Goal: Communication & Community: Answer question/provide support

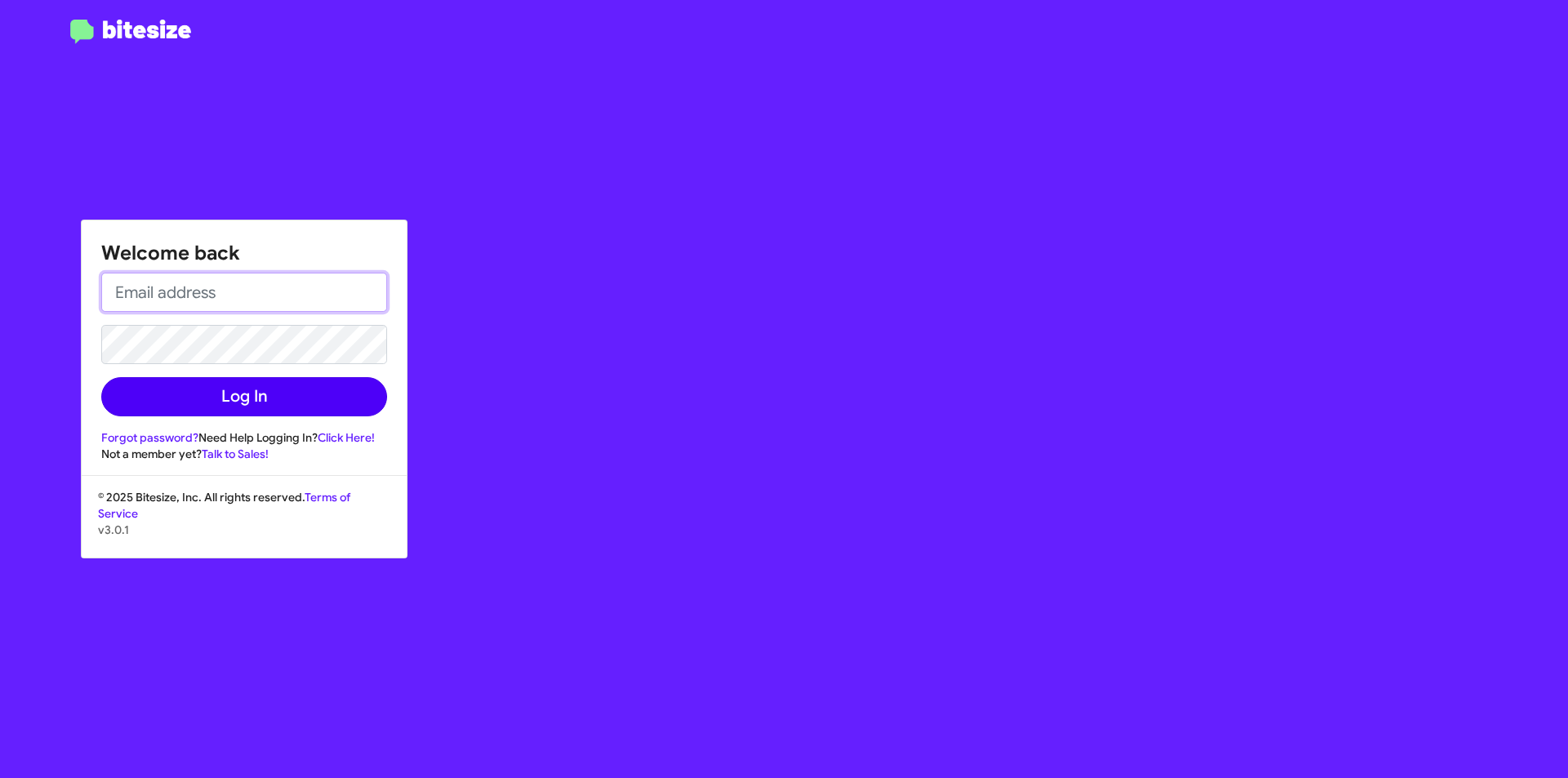
type input "rbowser@ourismancars.com"
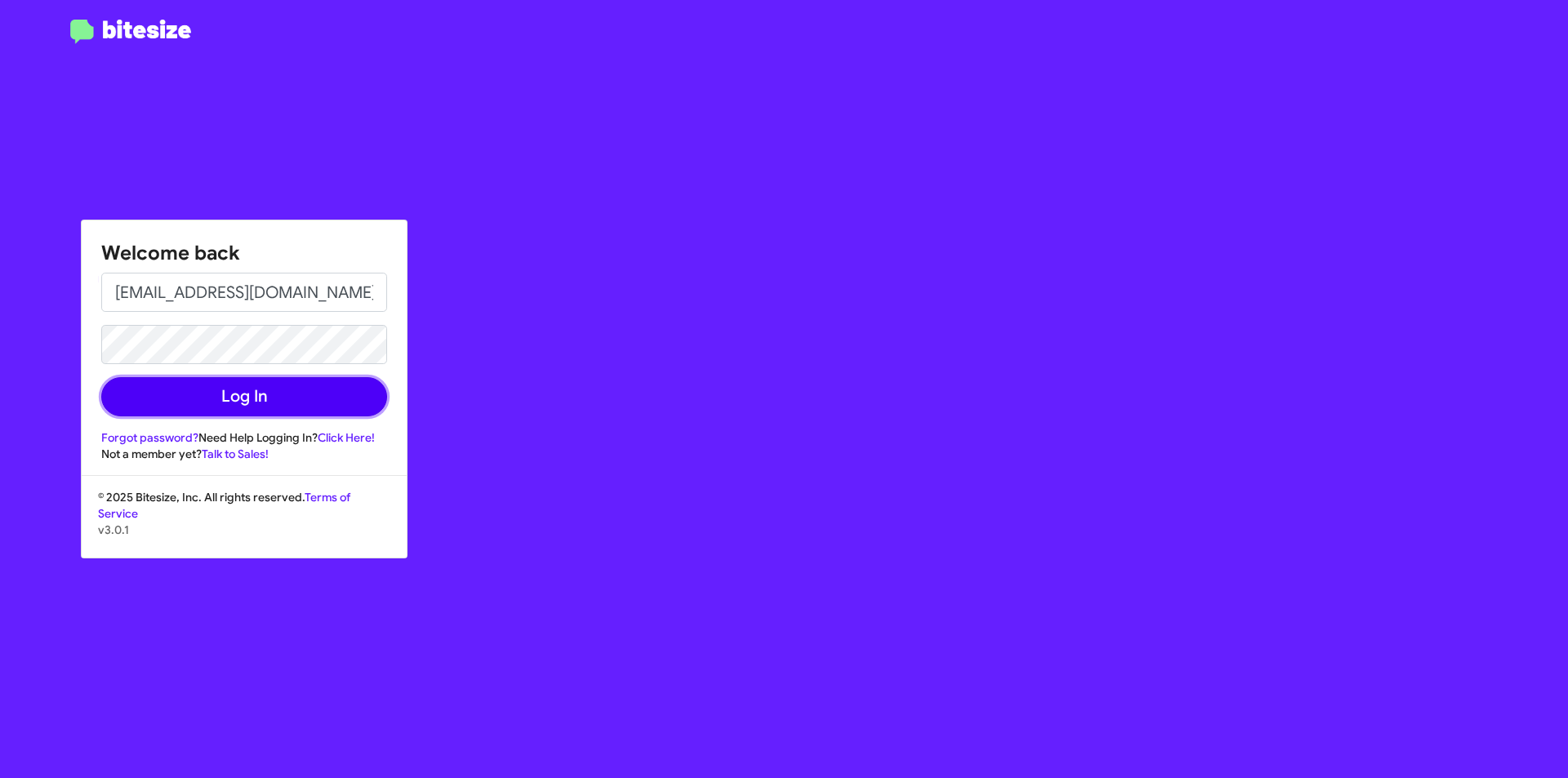
click at [270, 384] on button "Log In" at bounding box center [244, 397] width 286 height 39
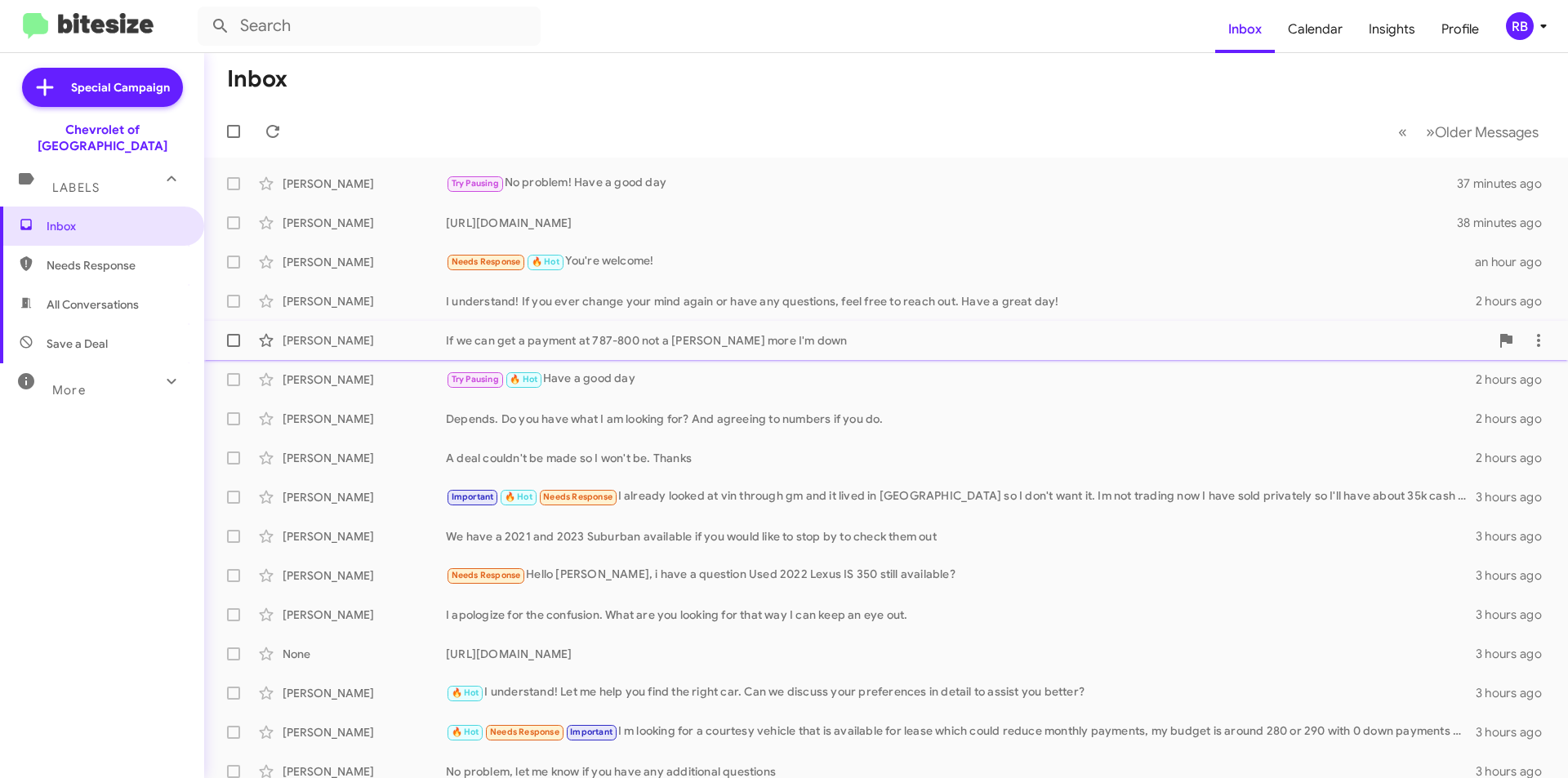
click at [840, 349] on div "John Plaster If we can get a payment at 787-800 not a penny more I'm down 2 hou…" at bounding box center [886, 340] width 1338 height 32
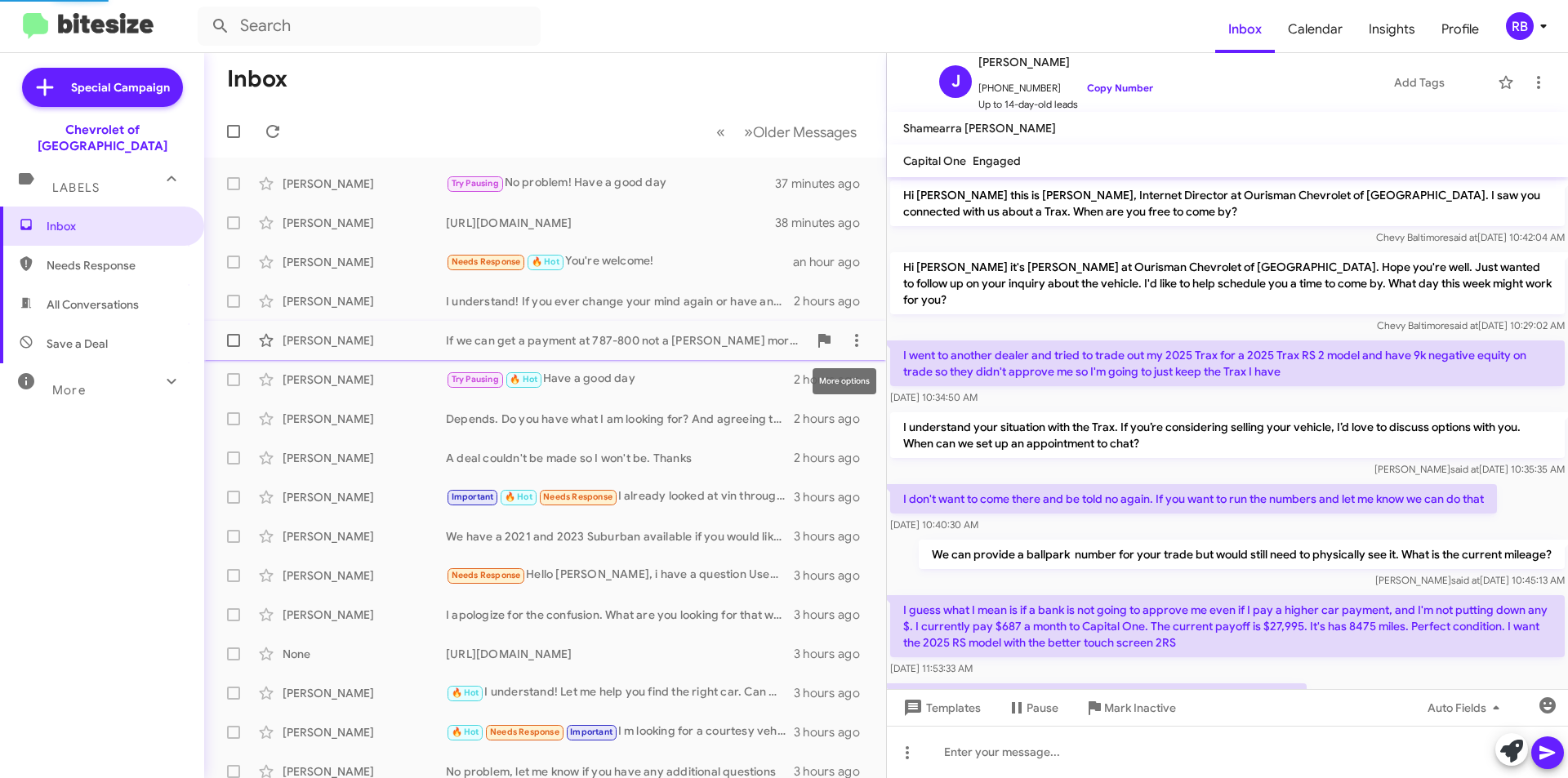
scroll to position [63, 0]
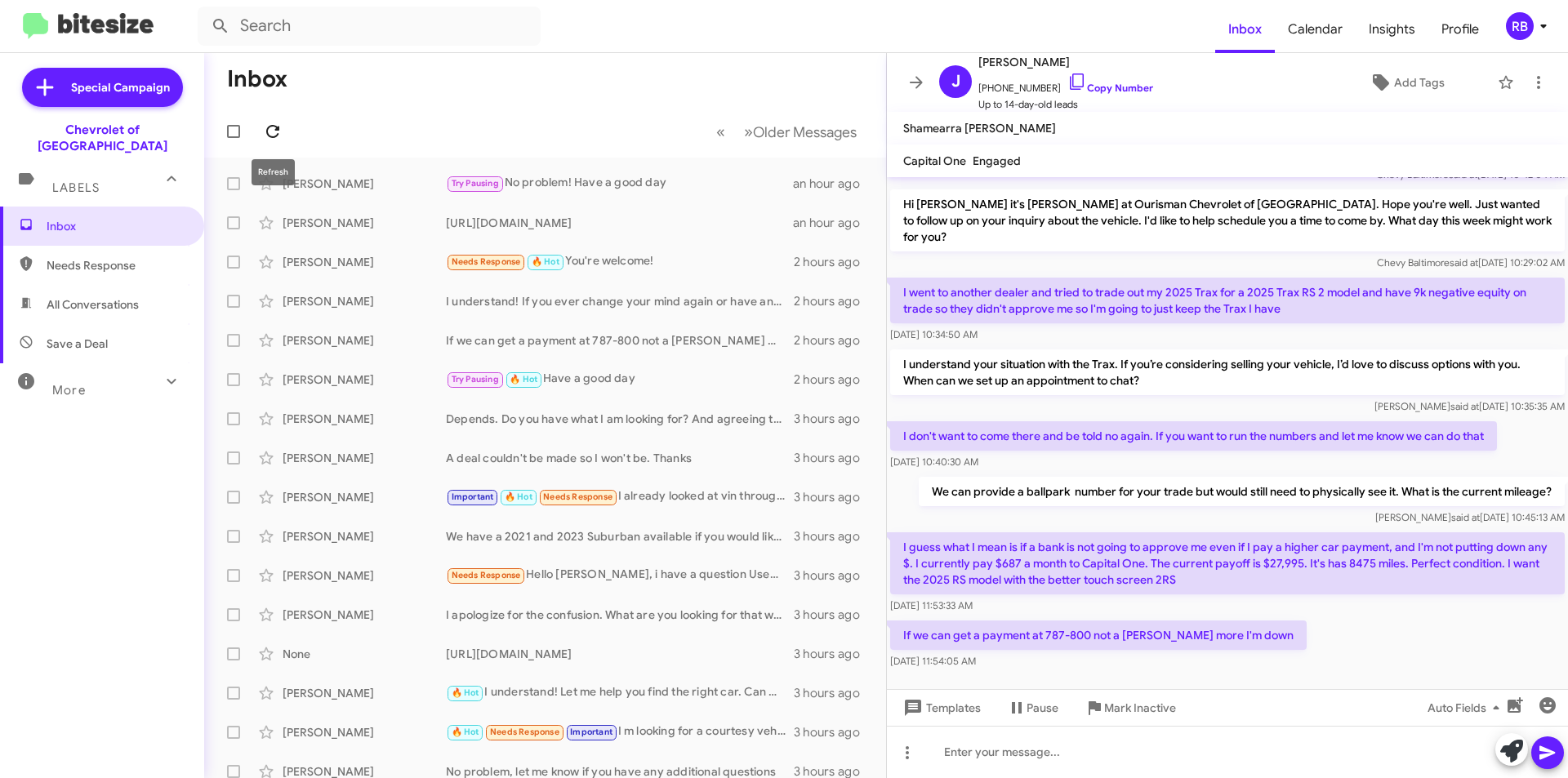
click at [276, 130] on icon at bounding box center [272, 131] width 13 height 13
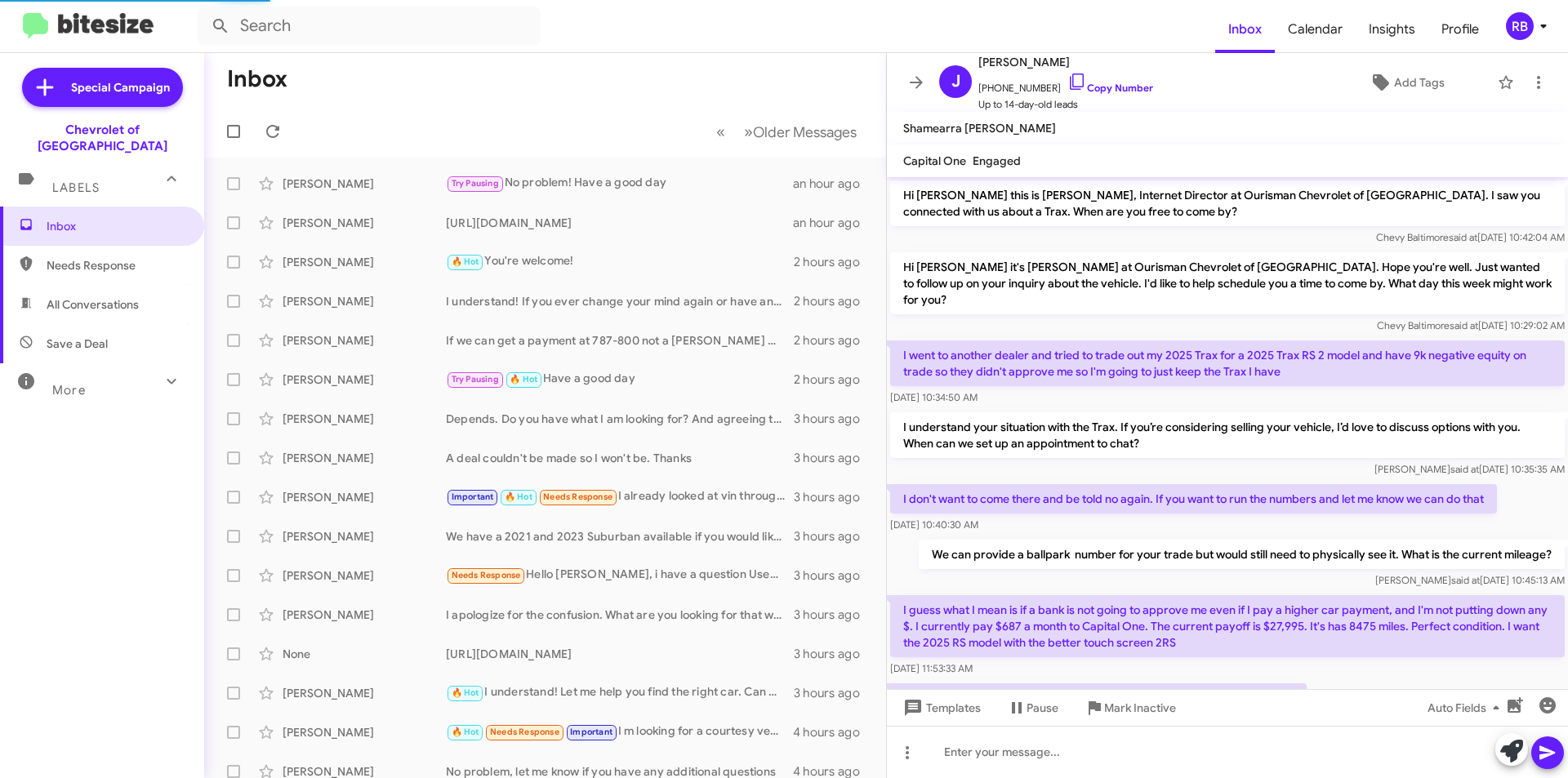
scroll to position [63, 0]
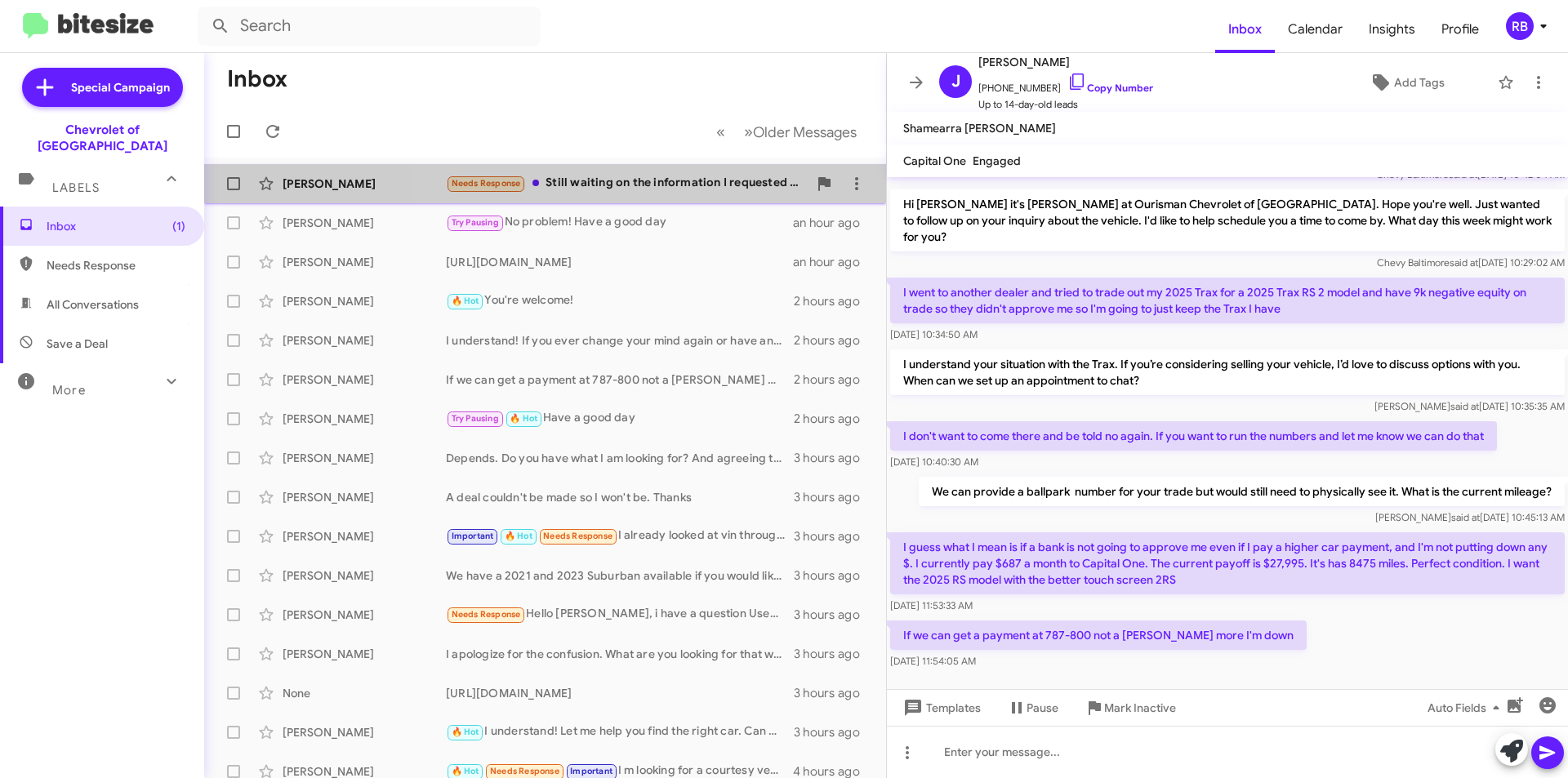
click at [647, 177] on div "Needs Response Still waiting on the information I requested from your staff." at bounding box center [627, 183] width 362 height 19
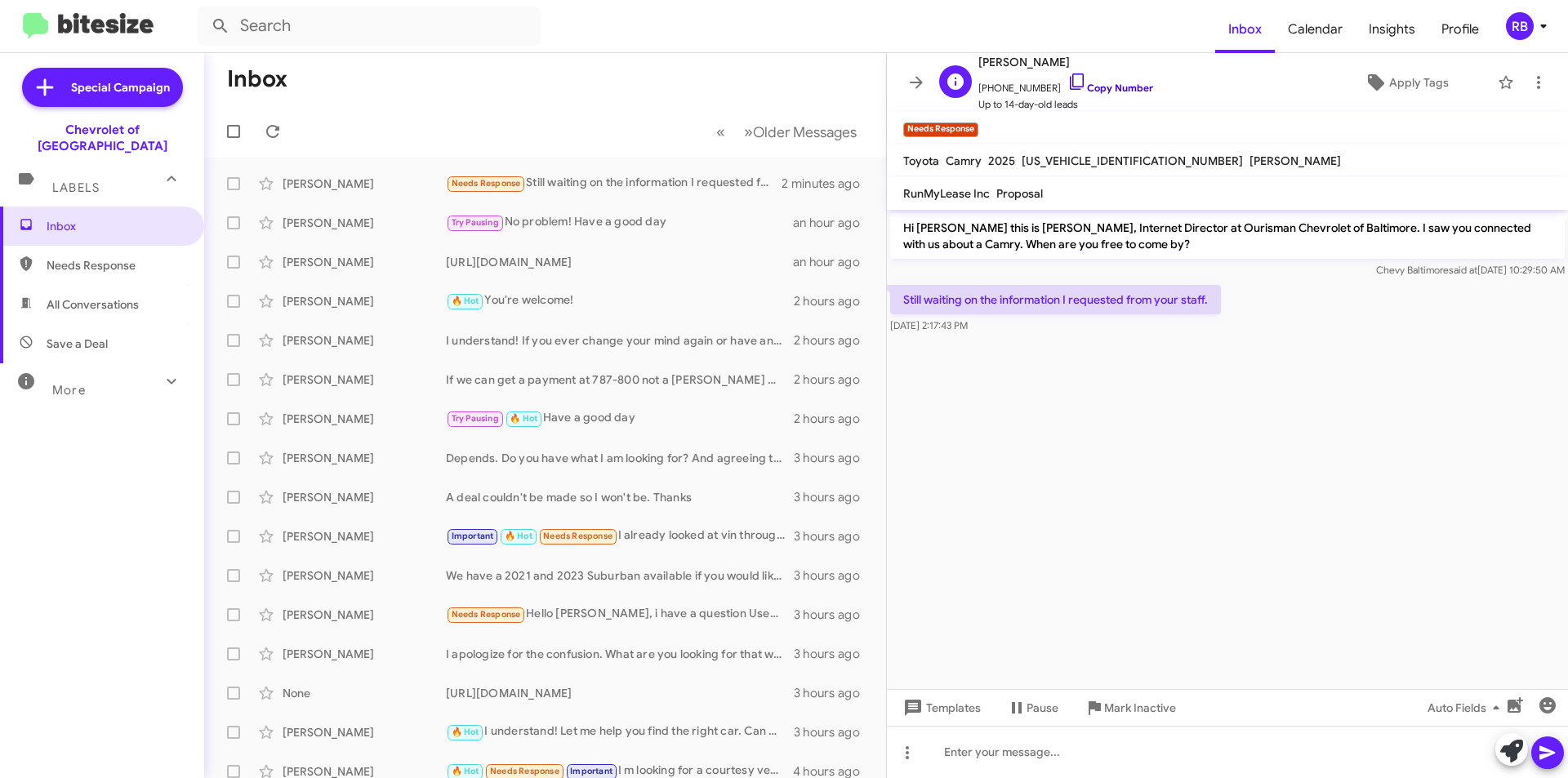
click at [1102, 92] on link "Copy Number" at bounding box center [1110, 88] width 86 height 12
click at [599, 233] on div "[PERSON_NAME] Try Pausing No problem! Have a good day an hour ago" at bounding box center [545, 222] width 656 height 32
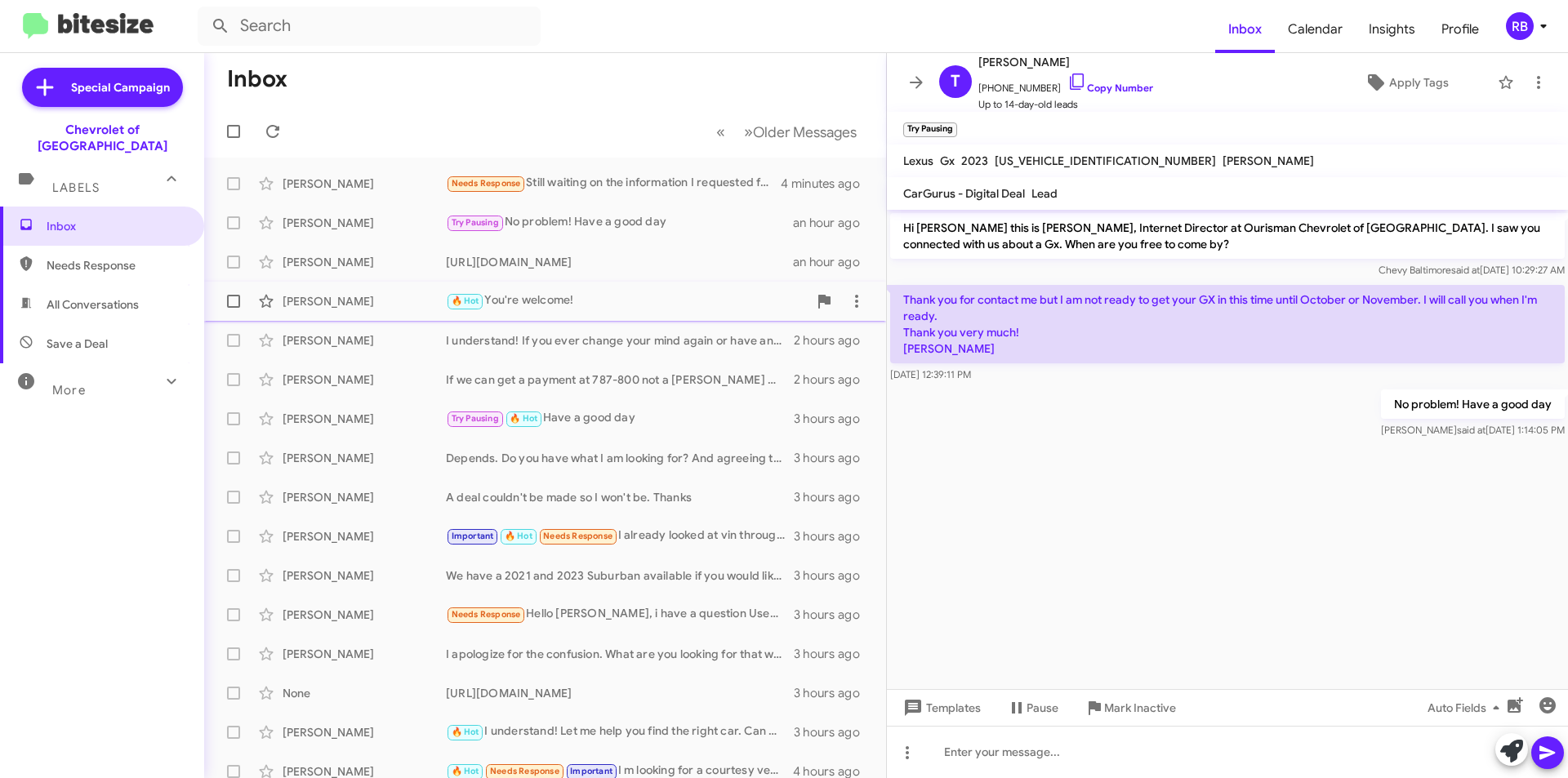
click at [596, 301] on div "🔥 Hot You're welcome!" at bounding box center [627, 300] width 362 height 19
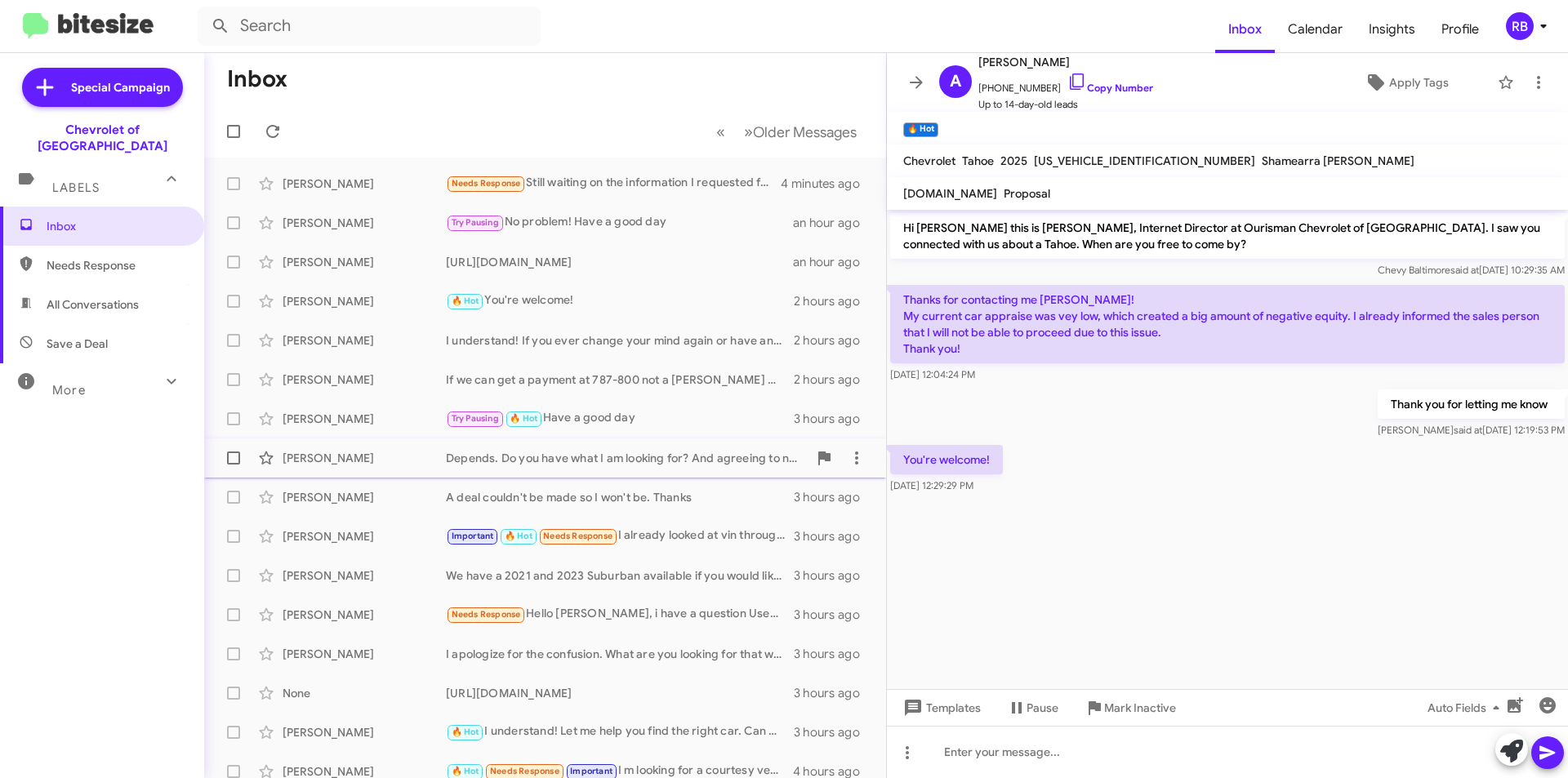
click at [601, 461] on div "Depends. Do you have what I am looking for? And agreeing to numbers if you do." at bounding box center [627, 458] width 362 height 17
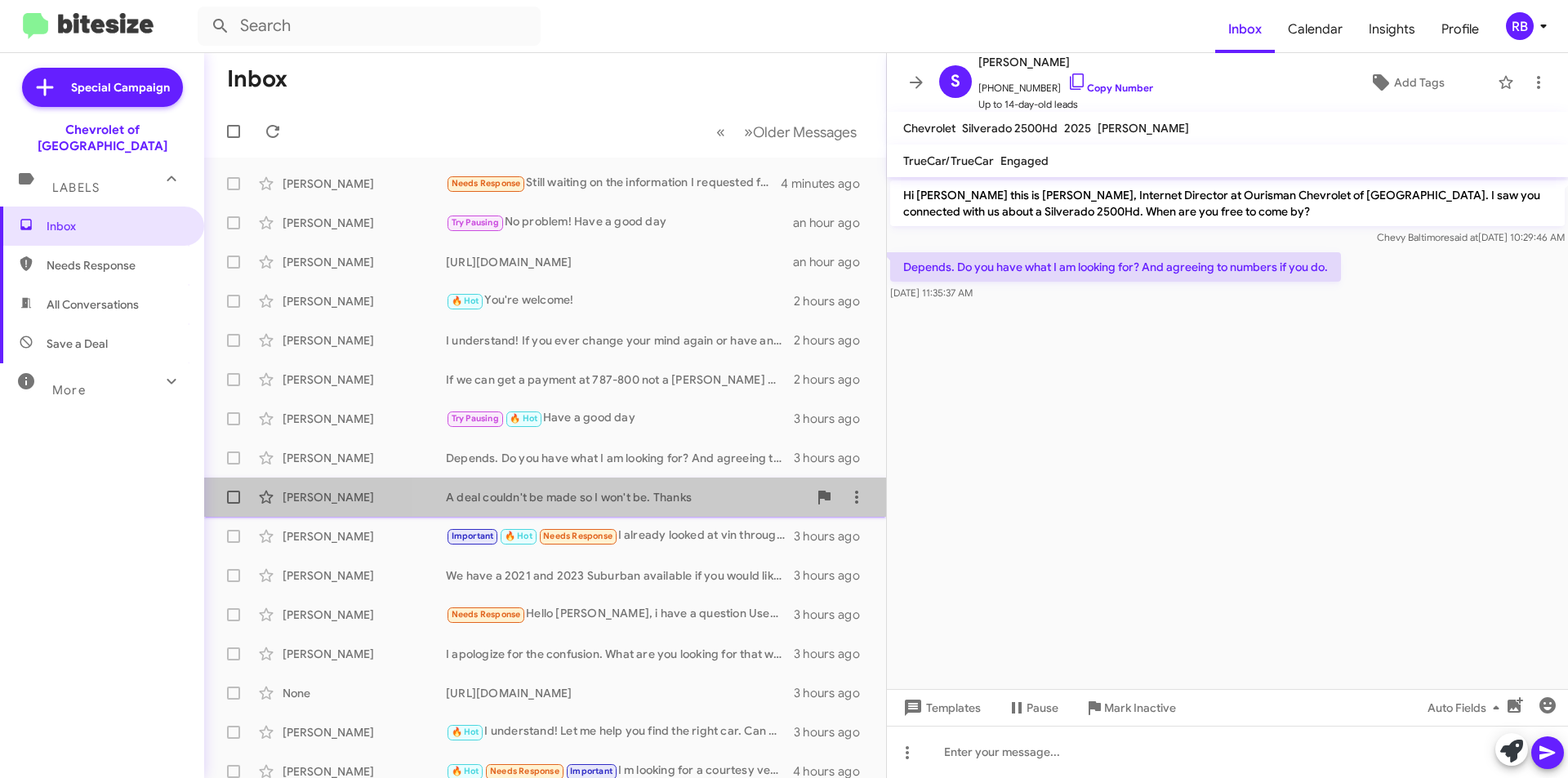
click at [654, 494] on div "A deal couldn't be made so I won't be. Thanks" at bounding box center [627, 497] width 362 height 17
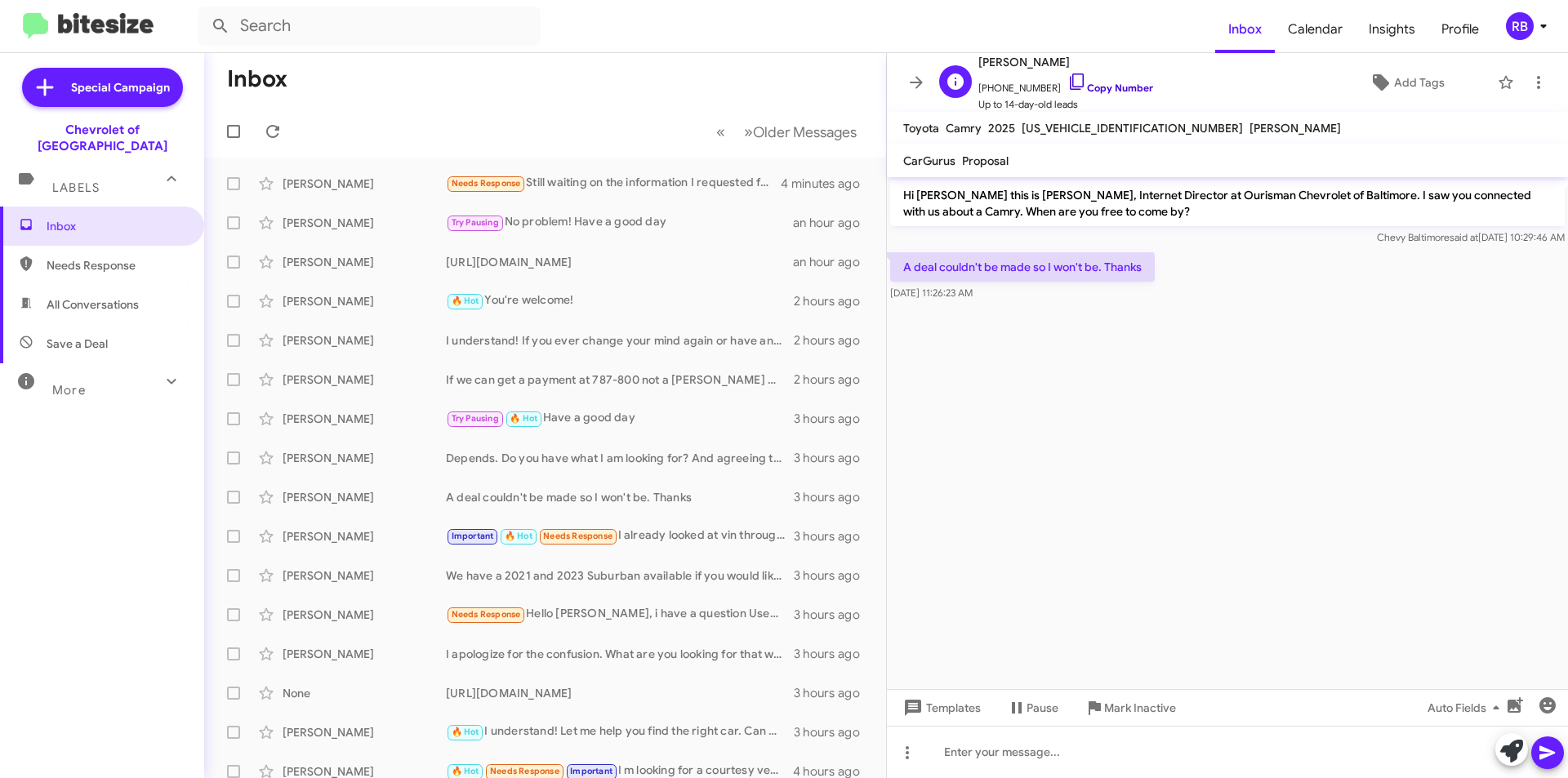
click at [1117, 87] on link "Copy Number" at bounding box center [1110, 88] width 86 height 12
